Goal: Task Accomplishment & Management: Manage account settings

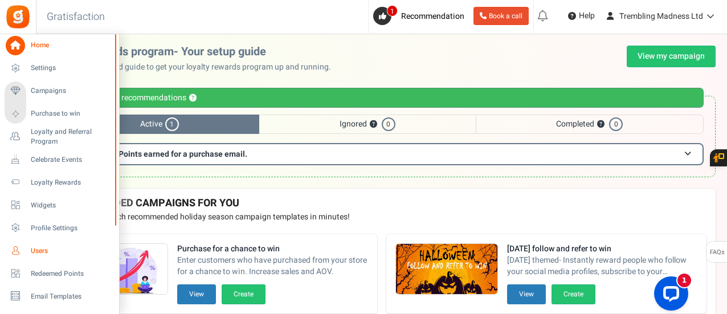
click at [52, 247] on span "Users" at bounding box center [71, 251] width 80 height 10
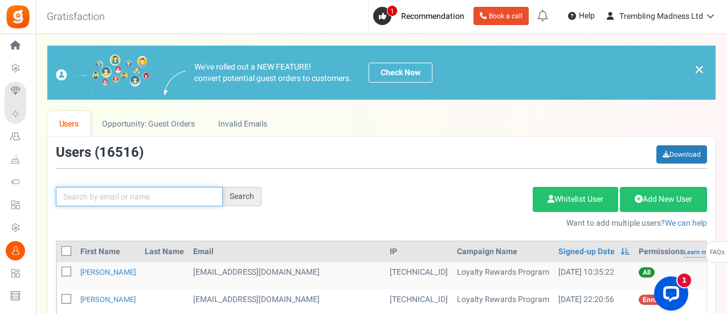
click at [117, 197] on input "text" at bounding box center [139, 196] width 167 height 19
type input "[PERSON_NAME] [PERSON_NAME]"
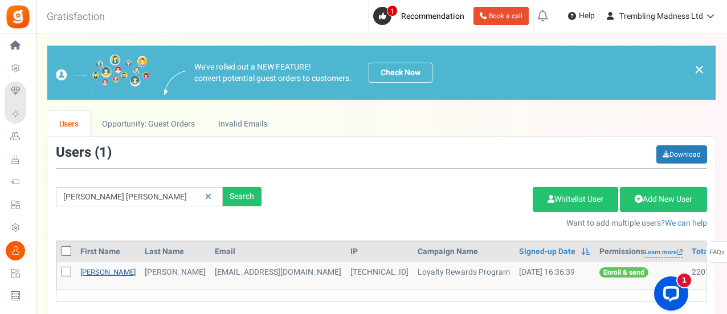
click at [105, 272] on link "[PERSON_NAME]" at bounding box center [107, 272] width 55 height 11
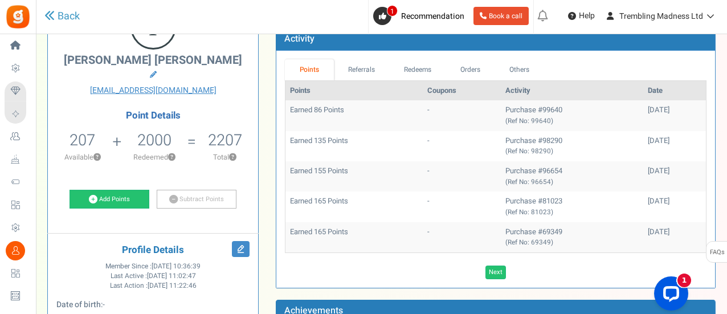
scroll to position [81, 0]
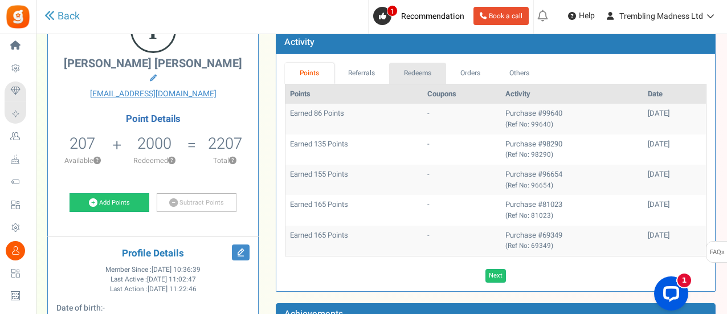
click at [413, 67] on link "Redeems" at bounding box center [417, 73] width 57 height 21
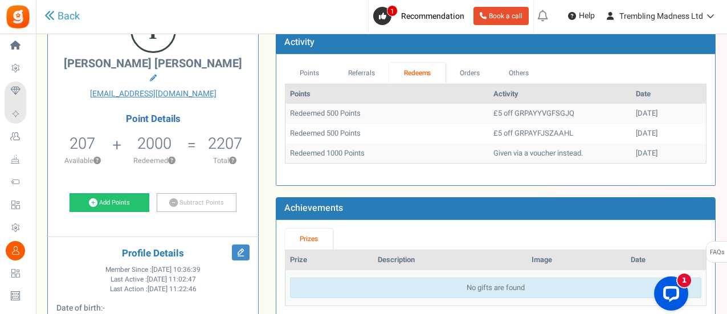
click at [329, 110] on td "Redeemed 500 Points" at bounding box center [387, 114] width 203 height 20
click at [489, 148] on td "Given via a voucher instead." at bounding box center [560, 154] width 142 height 20
drag, startPoint x: 547, startPoint y: 112, endPoint x: 490, endPoint y: 111, distance: 57.6
click at [490, 111] on td "£5 off GRPAYYVGFSGJQ" at bounding box center [560, 114] width 142 height 20
copy td "GRPAYYVGFSGJQ"
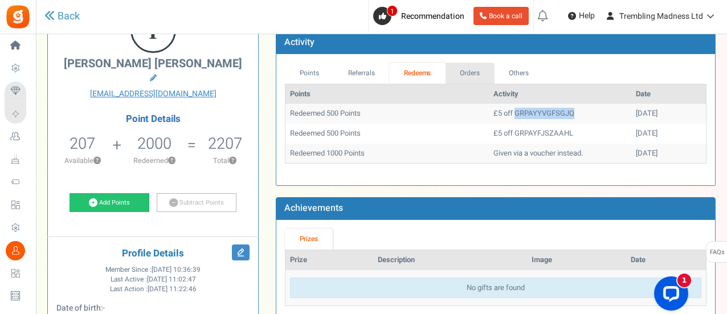
click at [470, 68] on link "Orders" at bounding box center [470, 73] width 49 height 21
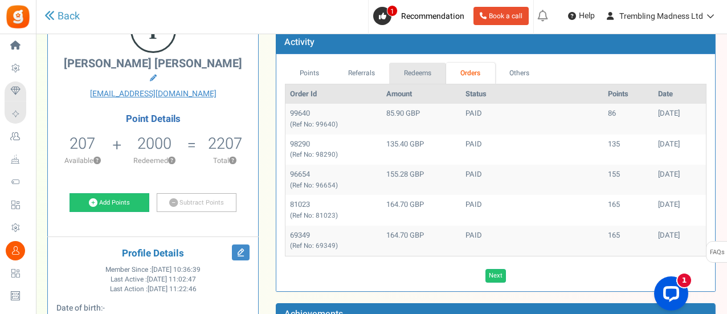
click at [423, 70] on link "Redeems" at bounding box center [417, 73] width 57 height 21
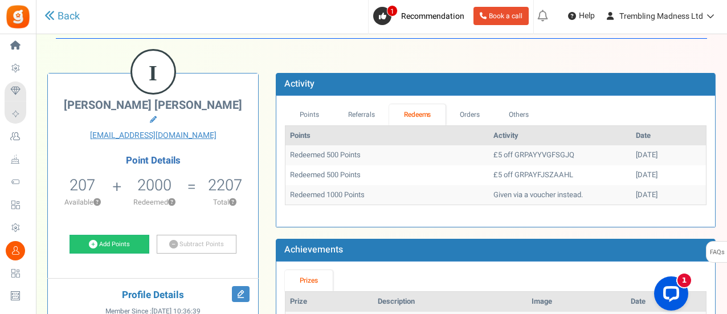
scroll to position [29, 0]
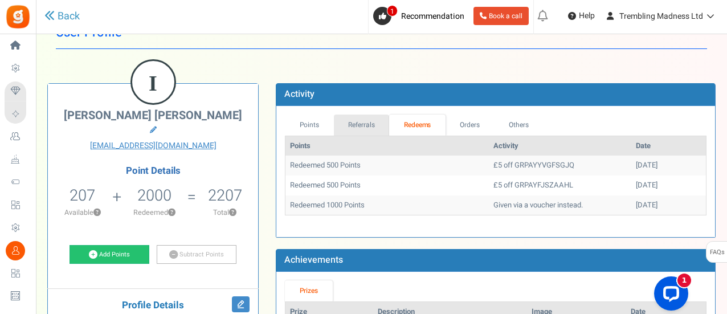
click at [365, 119] on link "Referrals" at bounding box center [362, 125] width 56 height 21
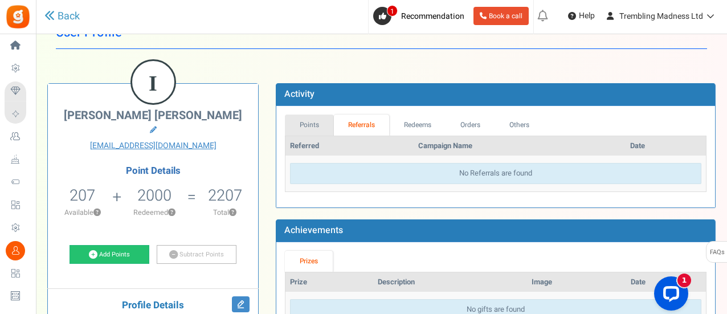
click at [303, 120] on link "Points" at bounding box center [309, 125] width 49 height 21
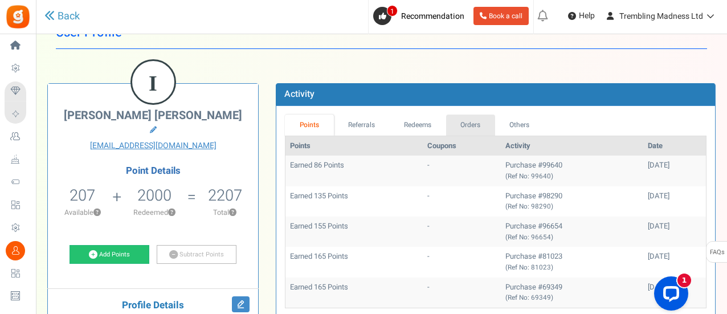
click at [469, 123] on link "Orders" at bounding box center [470, 125] width 49 height 21
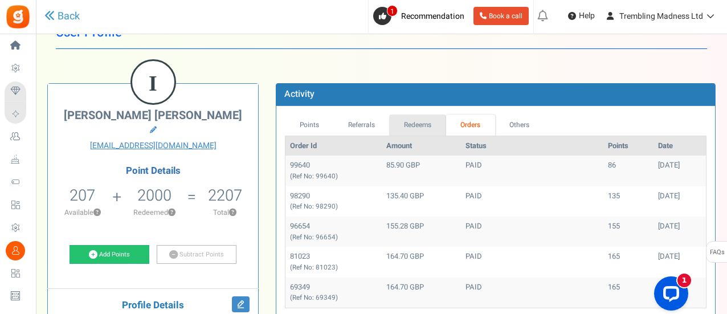
click at [403, 124] on link "Redeems" at bounding box center [417, 125] width 57 height 21
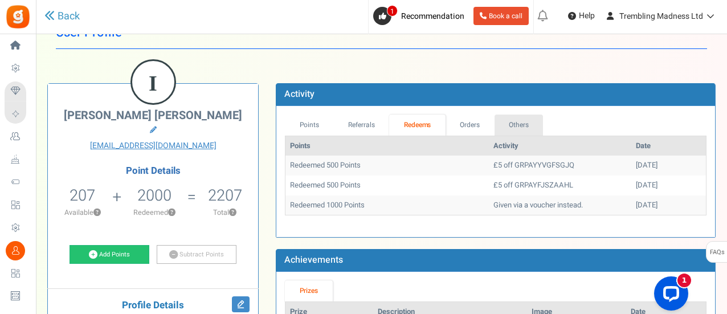
click at [511, 129] on link "Others" at bounding box center [519, 125] width 49 height 21
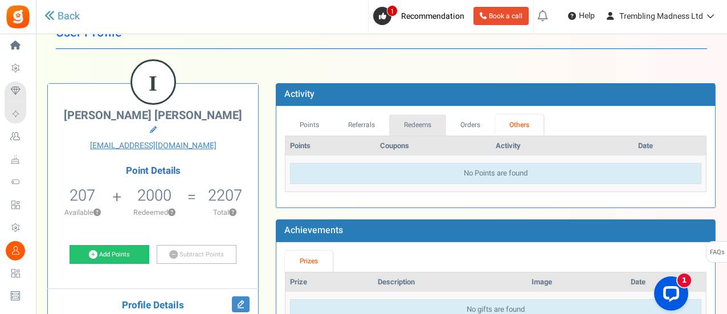
click at [413, 119] on link "Redeems" at bounding box center [417, 125] width 57 height 21
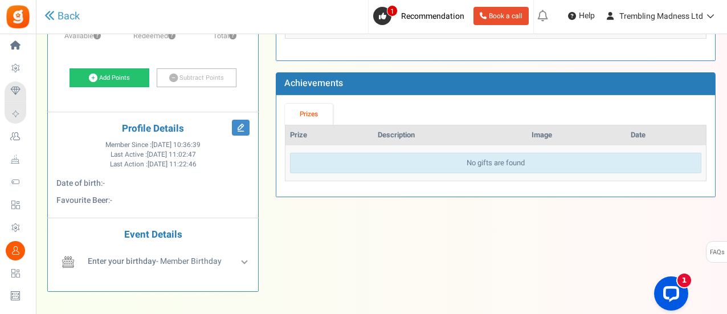
scroll to position [211, 0]
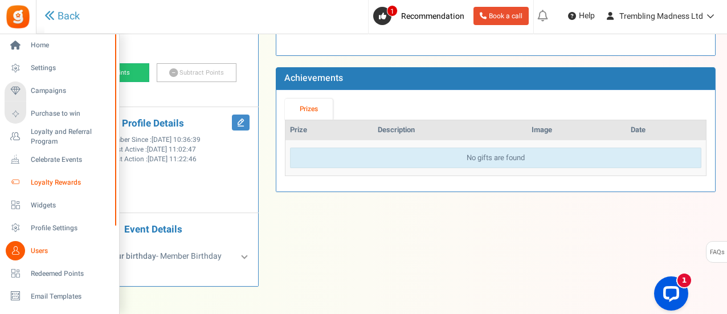
click at [66, 178] on span "Loyalty Rewards" at bounding box center [71, 183] width 80 height 10
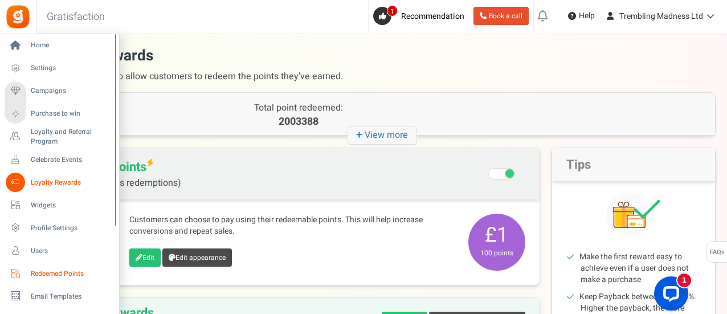
click at [53, 274] on span "Redeemed Points" at bounding box center [71, 274] width 80 height 10
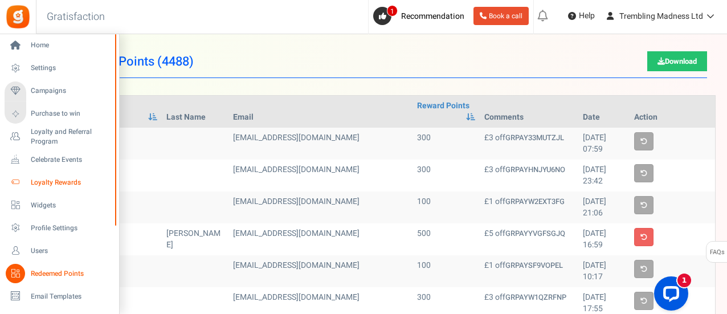
click at [51, 183] on span "Loyalty Rewards" at bounding box center [71, 183] width 80 height 10
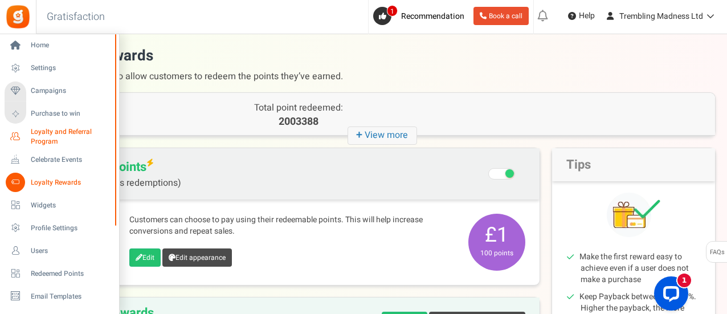
click at [54, 141] on span "Loyalty and Referral Program" at bounding box center [72, 136] width 83 height 19
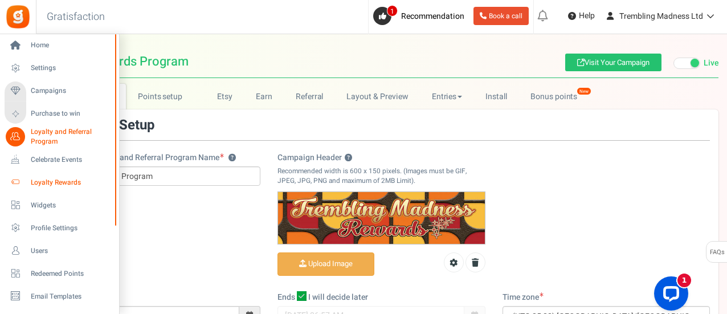
click at [67, 178] on span "Loyalty Rewards" at bounding box center [71, 183] width 80 height 10
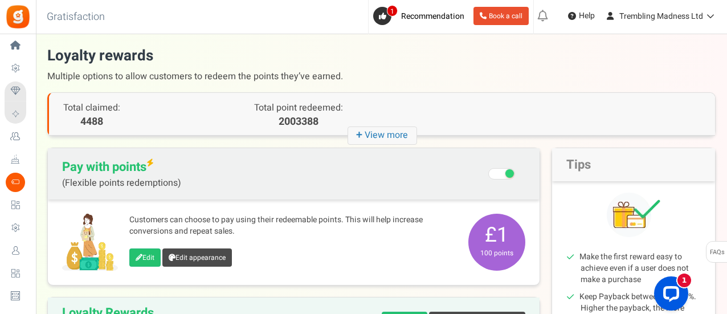
click at [305, 121] on p "2003388" at bounding box center [298, 122] width 166 height 15
click at [125, 117] on p "4488" at bounding box center [132, 122] width 138 height 15
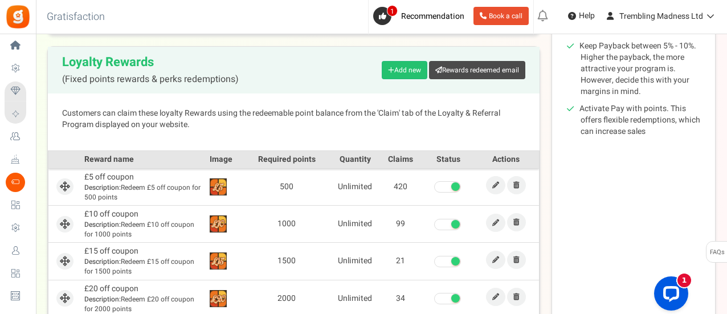
scroll to position [332, 0]
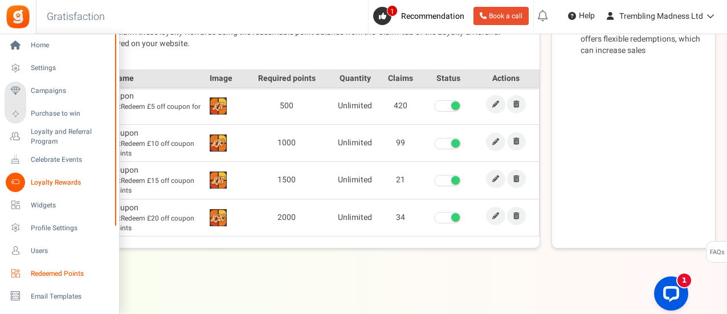
click at [55, 273] on span "Redeemed Points" at bounding box center [71, 274] width 80 height 10
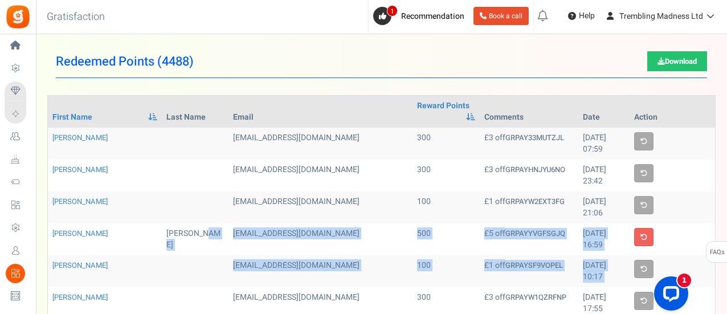
drag, startPoint x: 121, startPoint y: 223, endPoint x: 108, endPoint y: 248, distance: 28.3
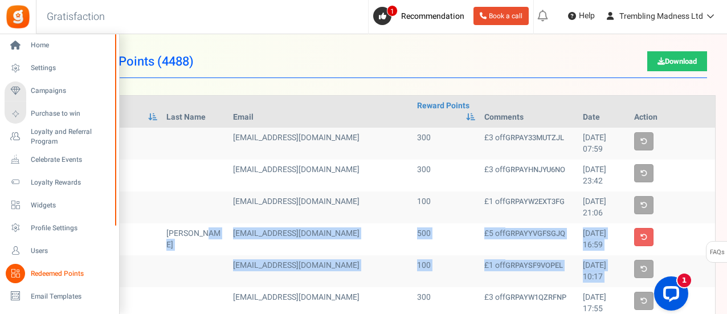
click at [57, 275] on span "Redeemed Points" at bounding box center [71, 274] width 80 height 10
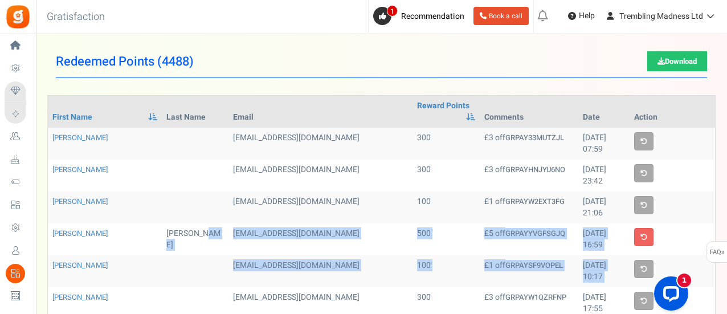
click at [260, 223] on td "[EMAIL_ADDRESS][DOMAIN_NAME]" at bounding box center [321, 239] width 184 height 32
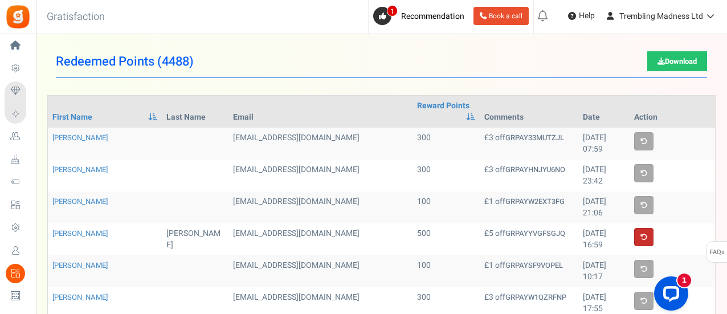
click at [649, 228] on link at bounding box center [643, 237] width 19 height 18
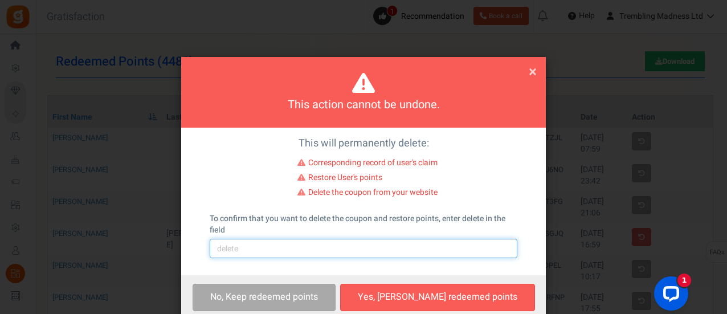
click at [320, 255] on input "text" at bounding box center [364, 248] width 308 height 19
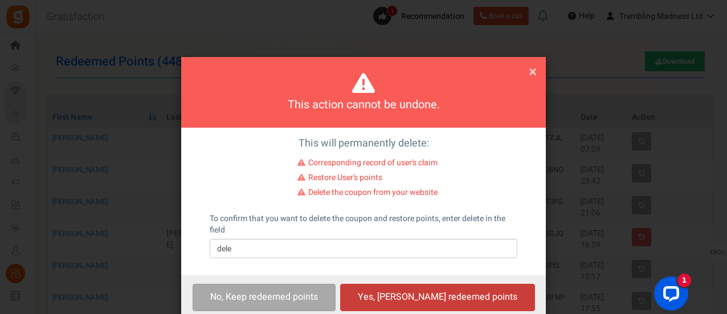
click at [396, 289] on button "Yes, [PERSON_NAME] redeemed points" at bounding box center [437, 297] width 195 height 27
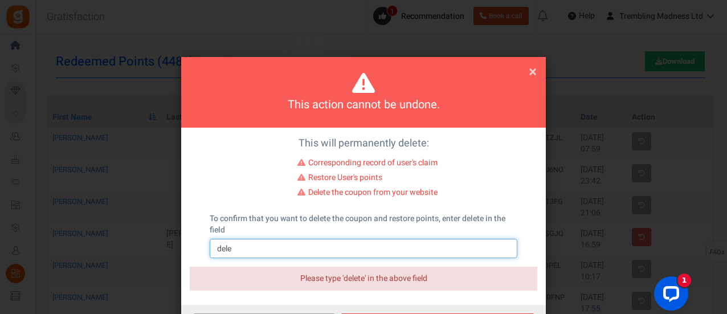
click at [315, 252] on input "dele" at bounding box center [364, 248] width 308 height 19
click at [307, 256] on input "delete" at bounding box center [364, 248] width 308 height 19
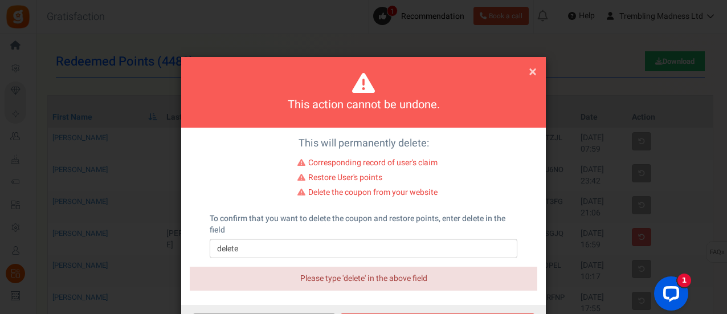
click at [431, 287] on div "Please type 'delete' in the above field" at bounding box center [364, 279] width 348 height 24
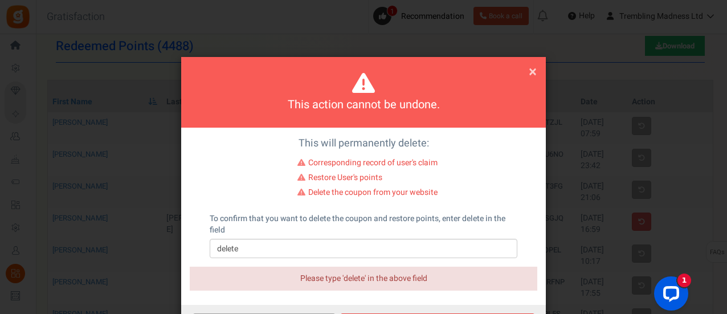
scroll to position [196, 0]
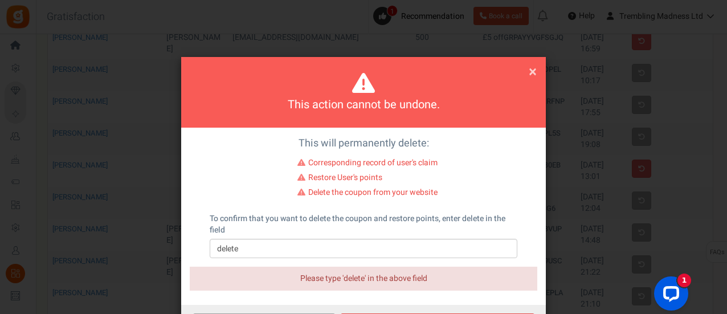
drag, startPoint x: 455, startPoint y: 209, endPoint x: 445, endPoint y: 226, distance: 19.9
click at [455, 209] on div "This will permanently delete: Corresponding record of user's claim Restore User…" at bounding box center [363, 217] width 365 height 178
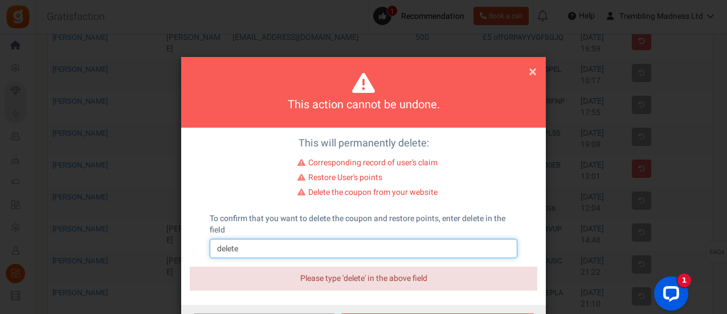
click at [430, 242] on input "delete" at bounding box center [364, 248] width 308 height 19
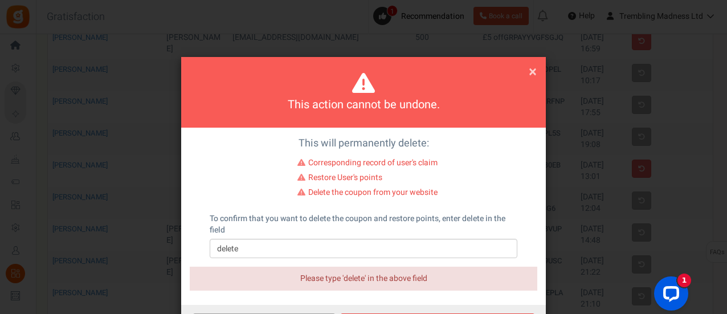
click at [539, 74] on div "This action cannot be undone. × Close" at bounding box center [363, 92] width 365 height 71
click at [534, 72] on span "×" at bounding box center [533, 72] width 8 height 22
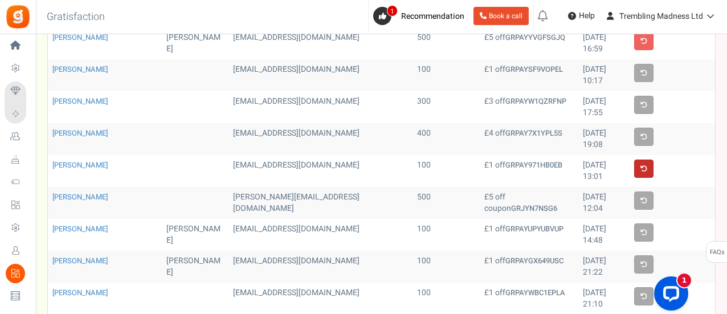
click at [644, 160] on link at bounding box center [643, 169] width 19 height 18
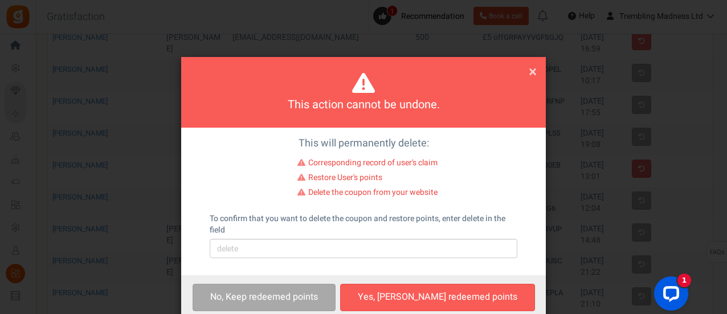
click at [531, 75] on span "×" at bounding box center [533, 72] width 8 height 22
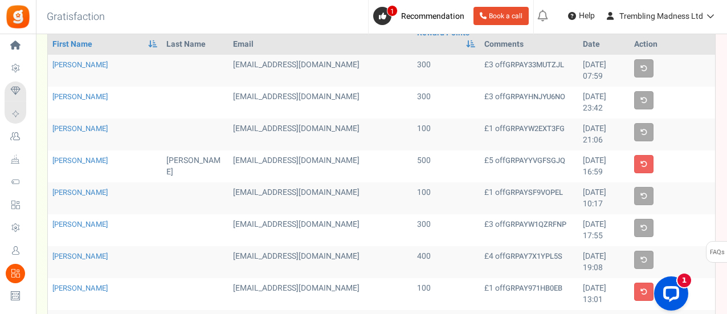
scroll to position [71, 0]
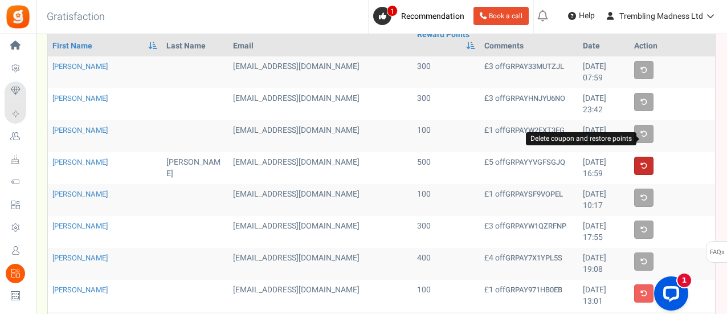
click at [643, 162] on icon at bounding box center [644, 165] width 7 height 7
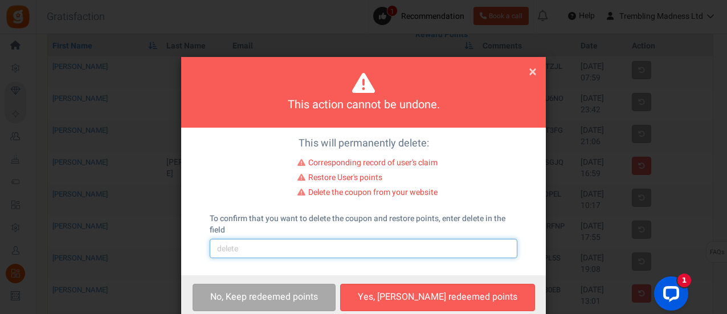
click at [345, 252] on input "text" at bounding box center [364, 248] width 308 height 19
type input "delete"
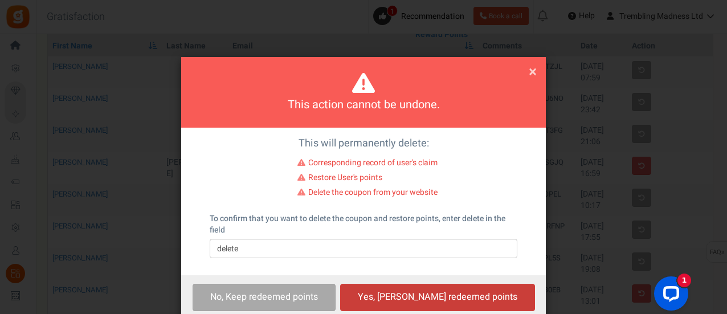
click at [418, 297] on button "Yes, [PERSON_NAME] redeemed points" at bounding box center [437, 297] width 195 height 27
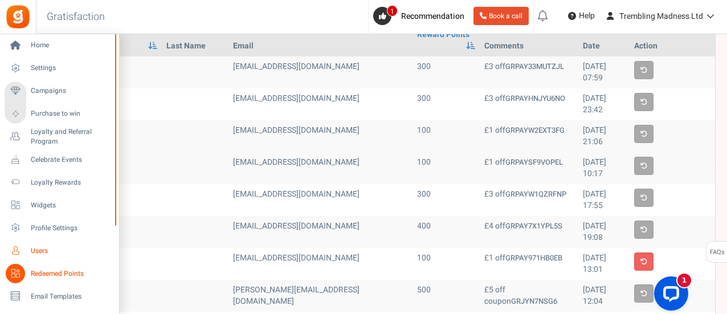
click at [36, 247] on span "Users" at bounding box center [71, 251] width 80 height 10
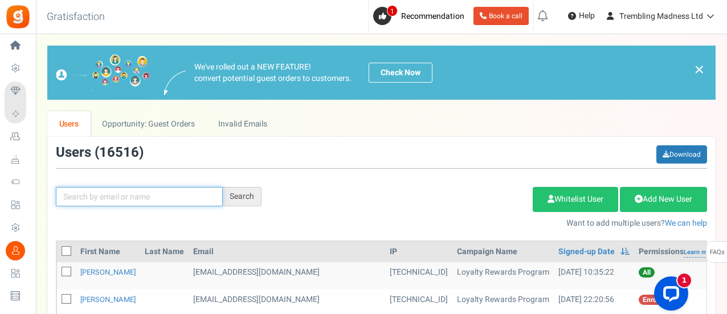
click at [166, 192] on input "text" at bounding box center [139, 196] width 167 height 19
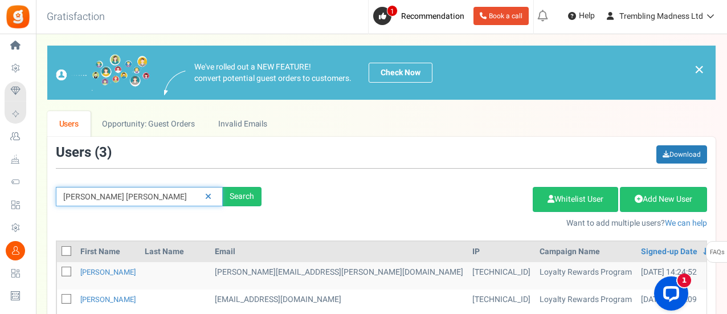
type input "[PERSON_NAME] [PERSON_NAME]"
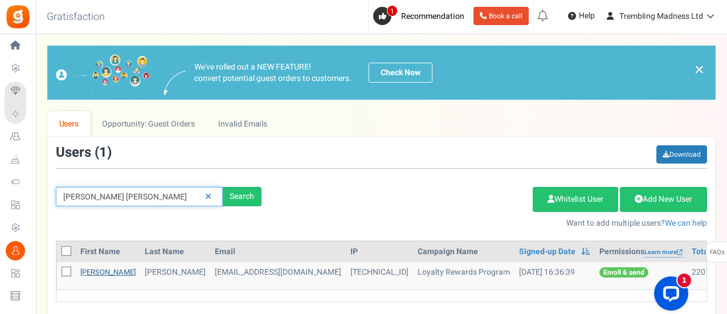
click at [103, 270] on link "[PERSON_NAME]" at bounding box center [107, 272] width 55 height 11
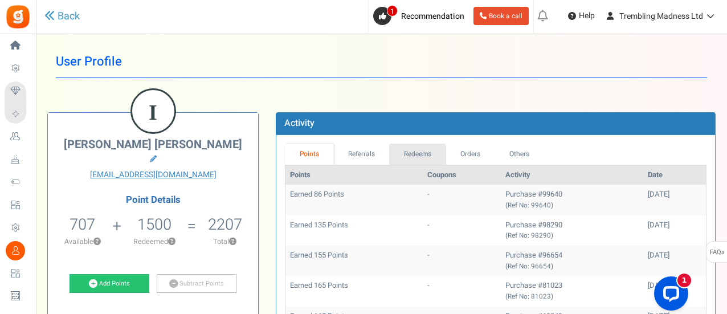
click at [419, 154] on link "Redeems" at bounding box center [417, 154] width 57 height 21
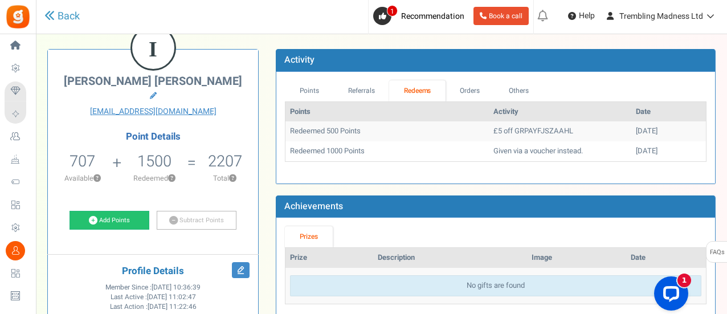
scroll to position [64, 0]
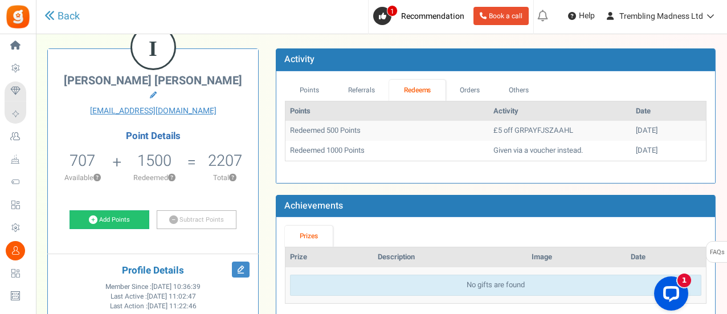
click at [215, 210] on link "Subtract Points" at bounding box center [197, 219] width 80 height 19
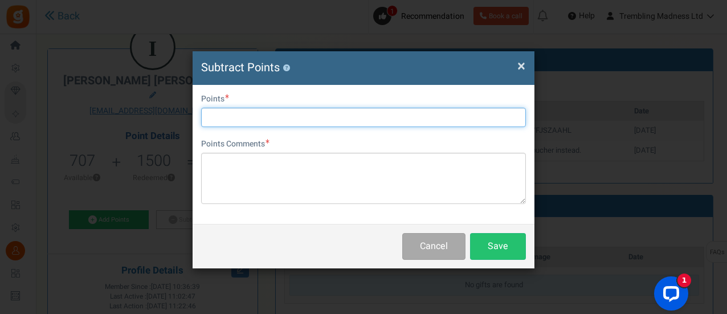
click at [329, 112] on input "text" at bounding box center [363, 117] width 325 height 19
type input "500"
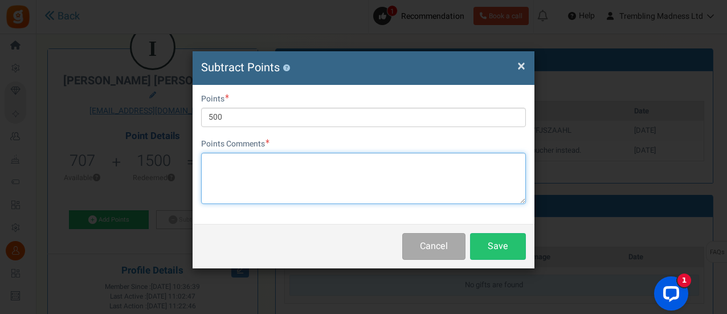
click at [323, 184] on textarea at bounding box center [363, 178] width 325 height 51
type textarea "used agains order 99640"
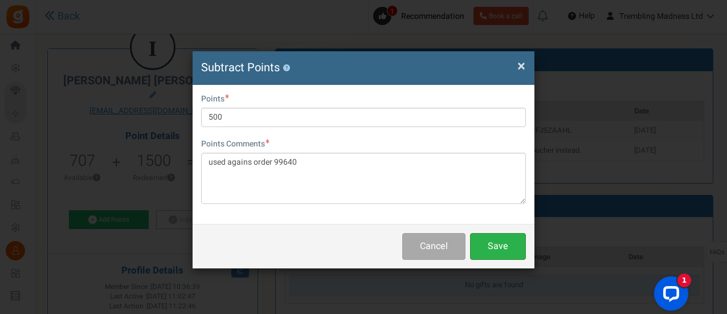
click at [511, 243] on button "Save" at bounding box center [498, 246] width 56 height 27
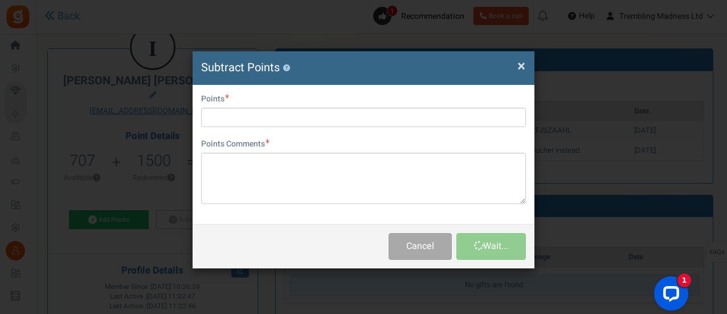
scroll to position [0, 0]
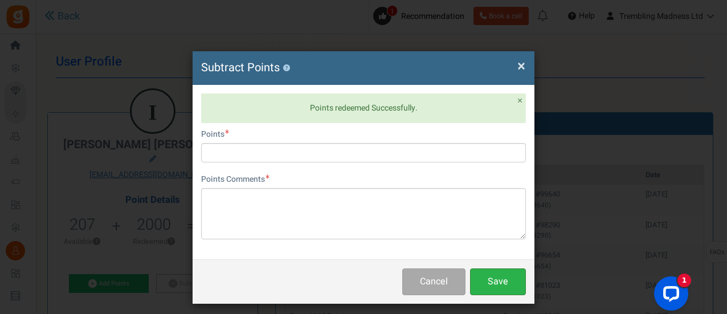
click at [511, 286] on button "Save" at bounding box center [498, 281] width 56 height 27
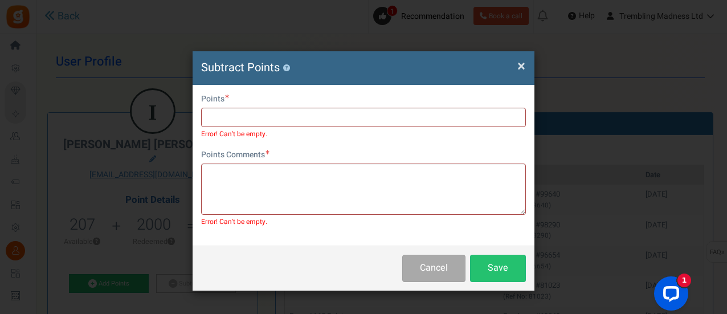
click at [520, 74] on span "×" at bounding box center [522, 66] width 8 height 22
